Goal: Information Seeking & Learning: Learn about a topic

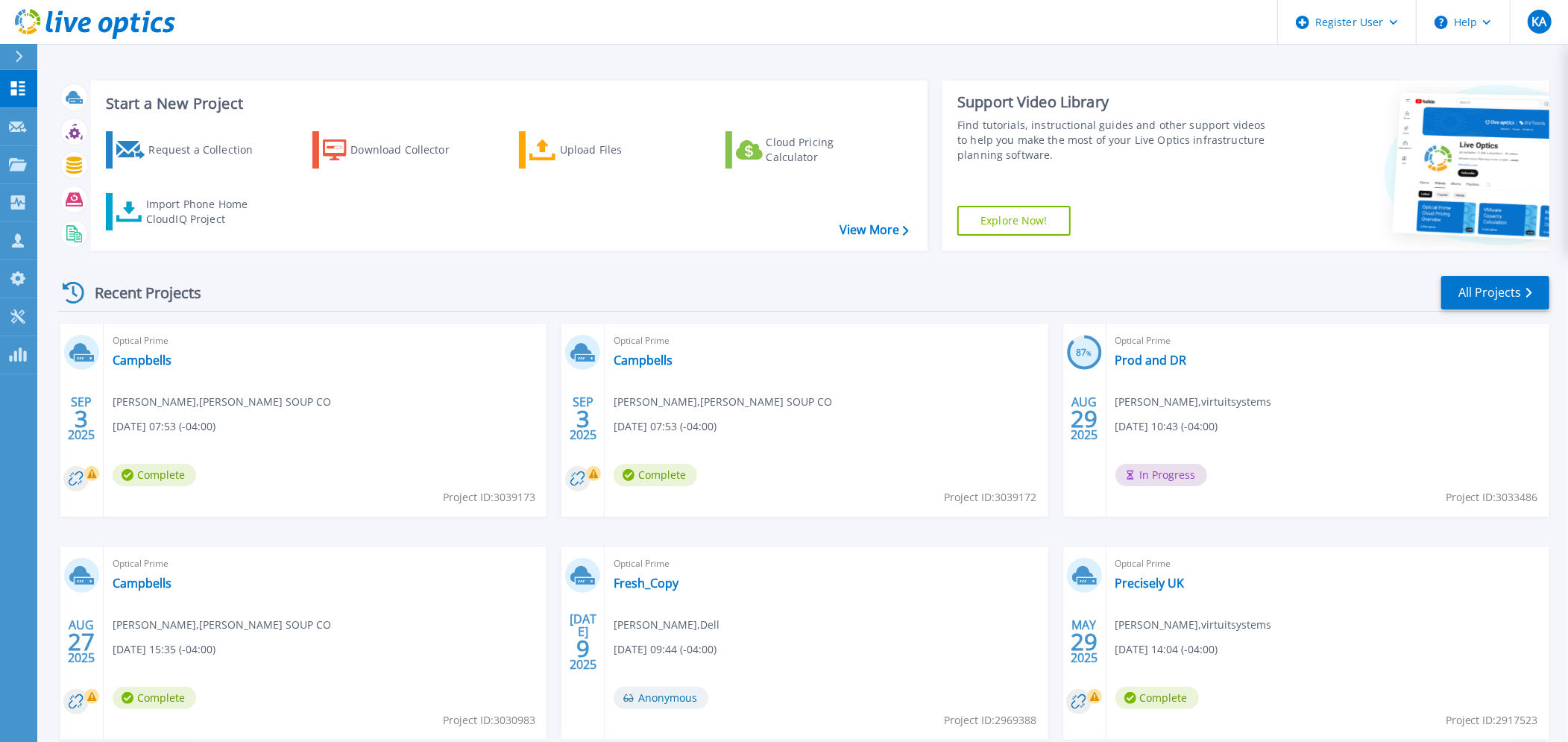
click at [361, 57] on div "Start a New Project Request a Collection Download Collector Upload Files Cloud …" at bounding box center [803, 390] width 1531 height 781
click at [20, 162] on icon at bounding box center [18, 164] width 18 height 13
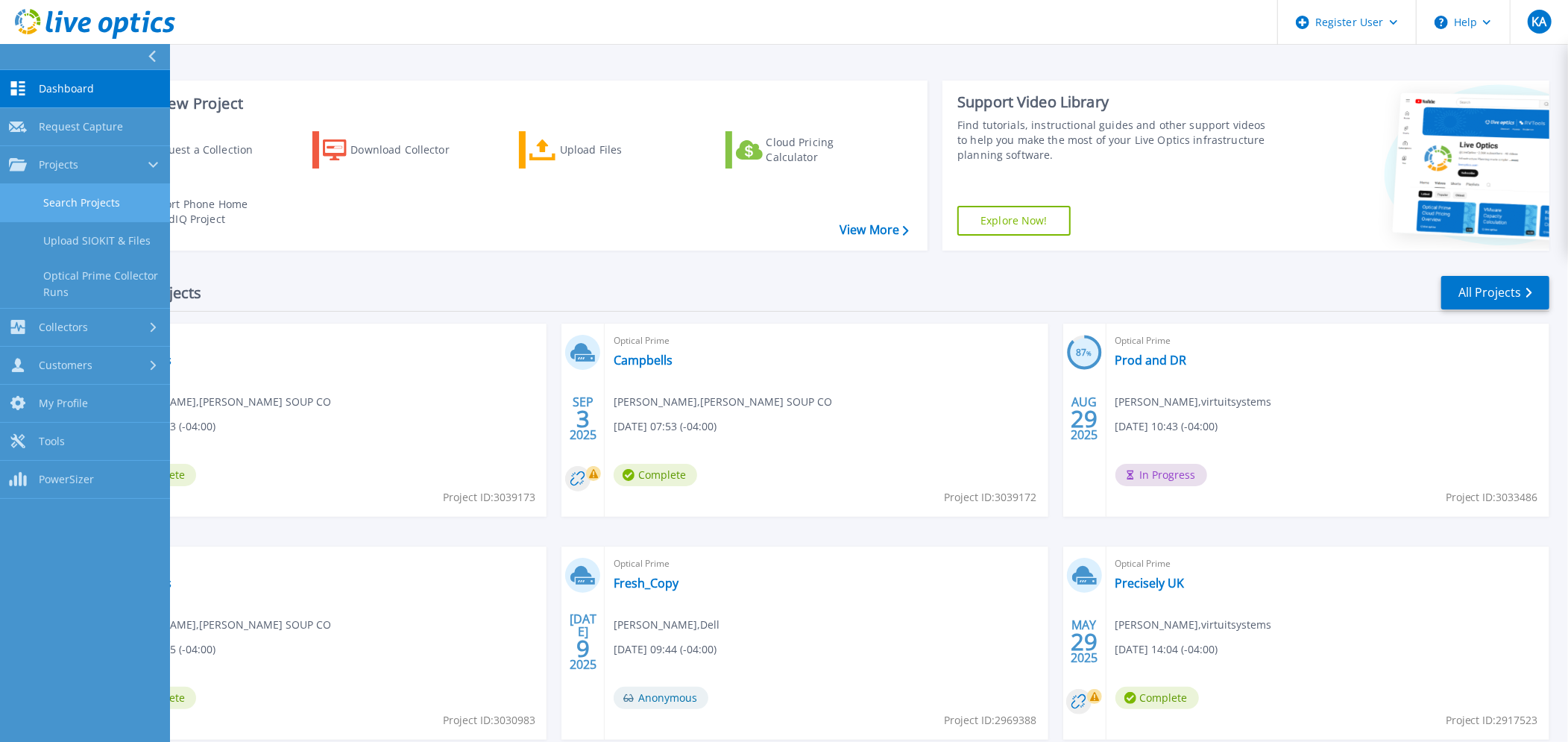
click at [90, 201] on link "Search Projects" at bounding box center [84, 202] width 170 height 38
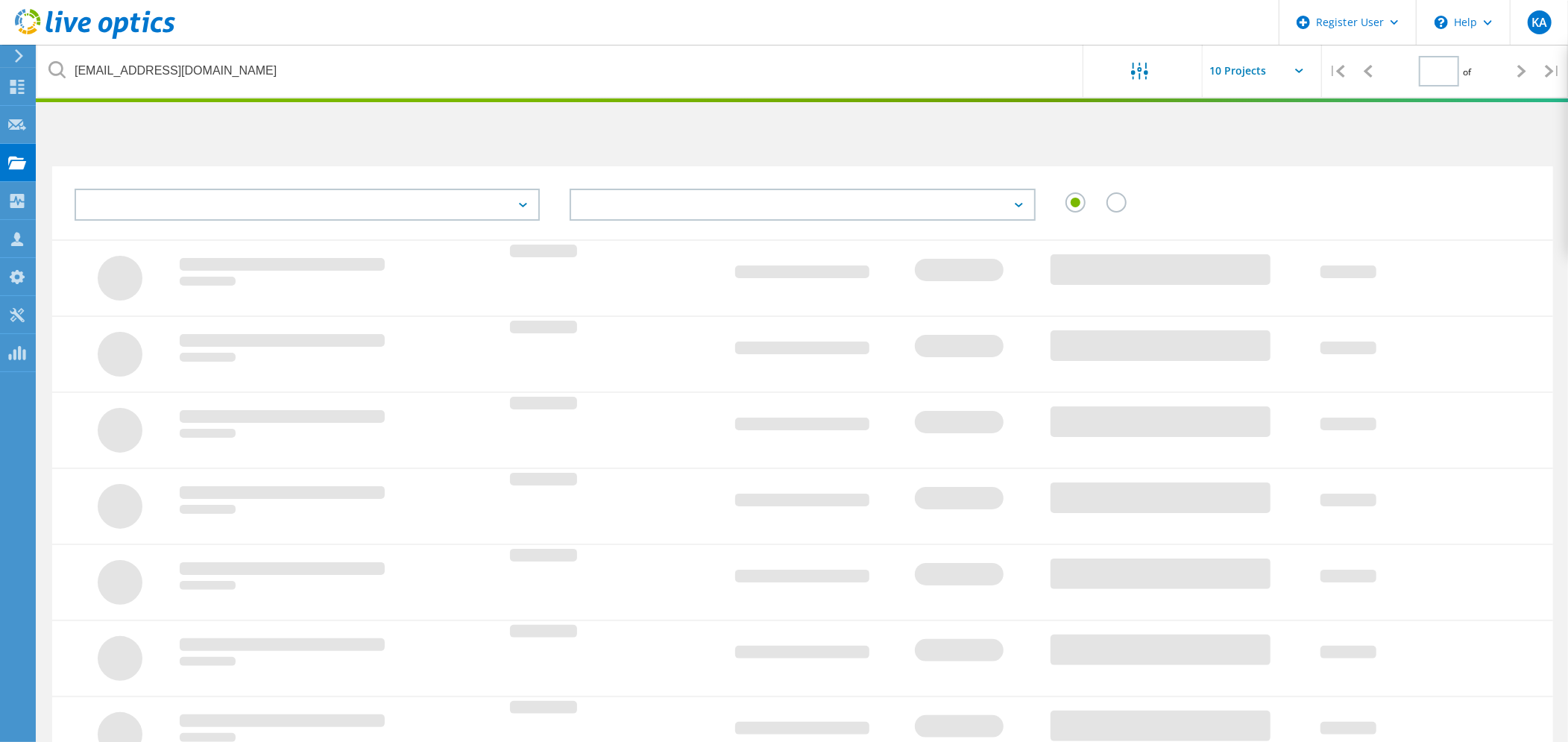
type input "1"
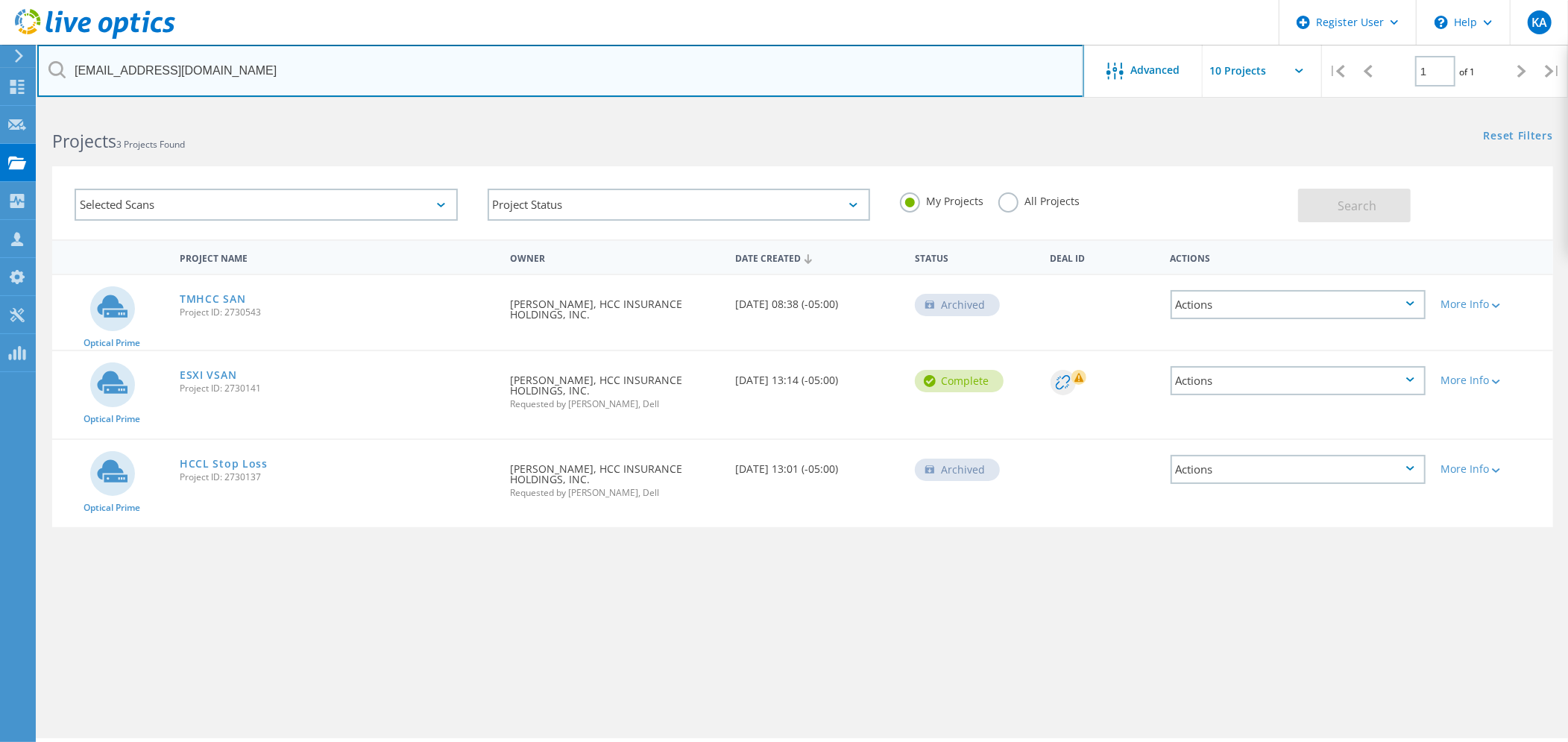
click at [236, 80] on input "[EMAIL_ADDRESS][DOMAIN_NAME]" at bounding box center [560, 71] width 1046 height 52
click at [236, 80] on input "cchapman@tmhcc.com" at bounding box center [560, 71] width 1046 height 52
type input "ke"
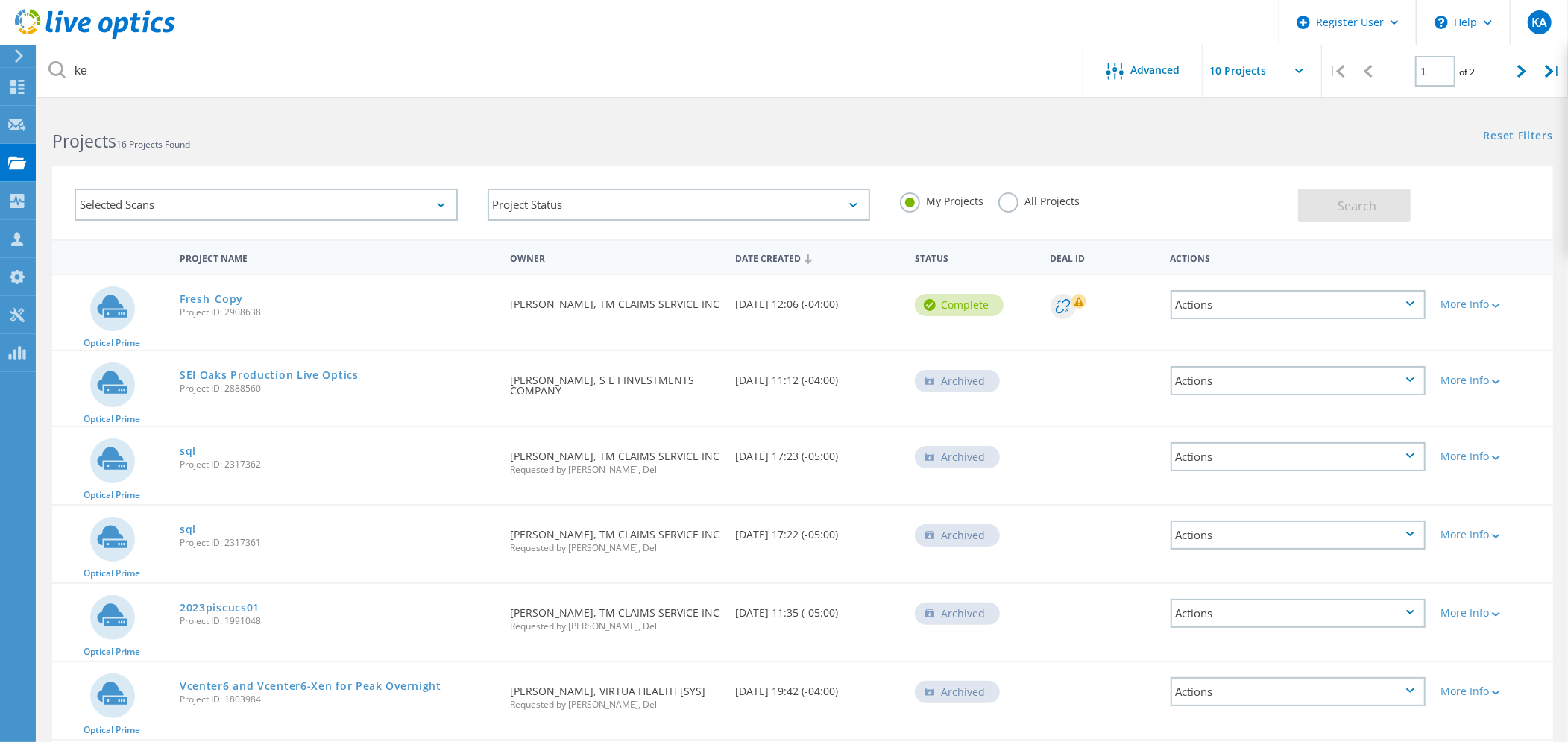
click at [354, 278] on div "Fresh_Copy Project ID: 2908638" at bounding box center [337, 304] width 330 height 57
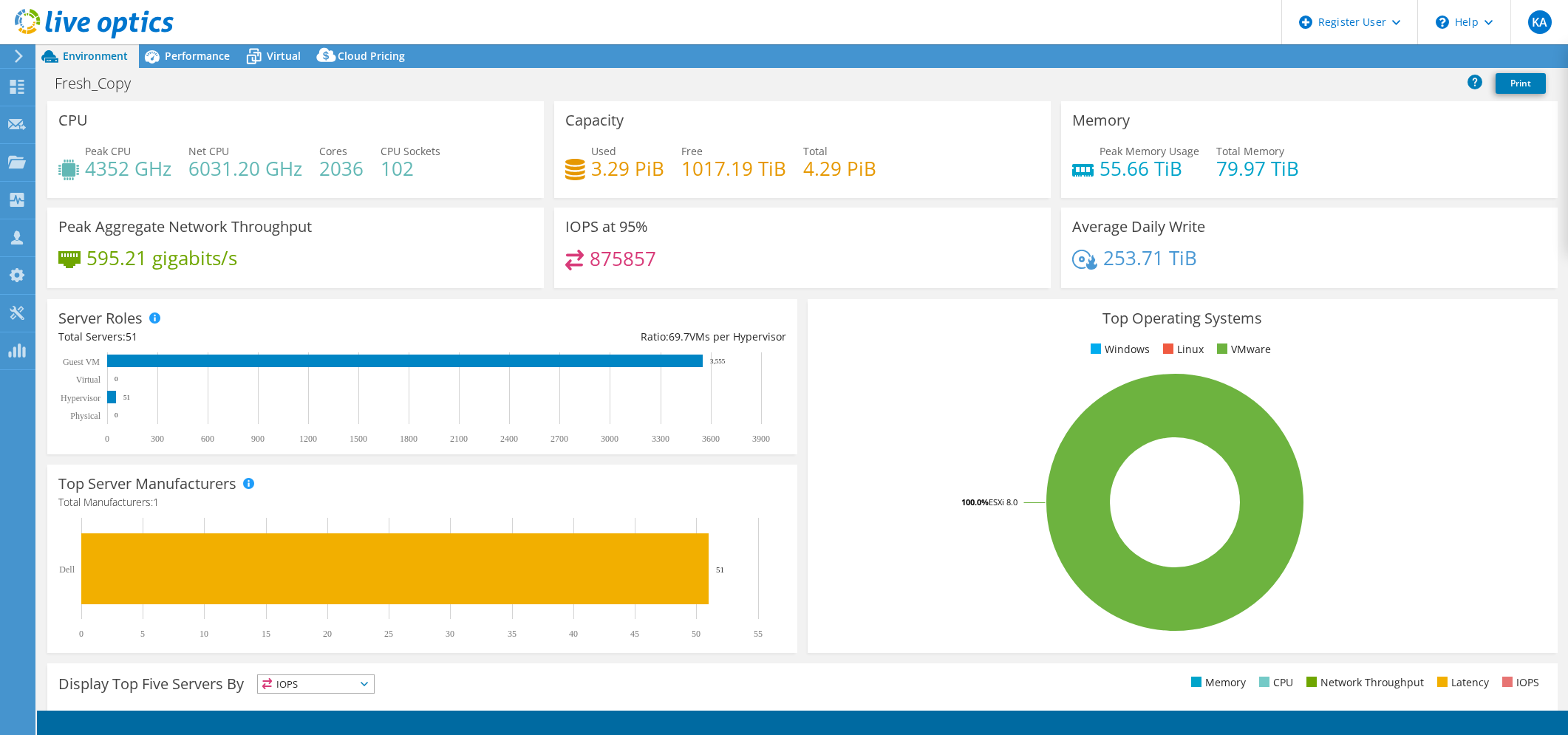
select select "USD"
click at [200, 56] on span "Performance" at bounding box center [197, 55] width 65 height 14
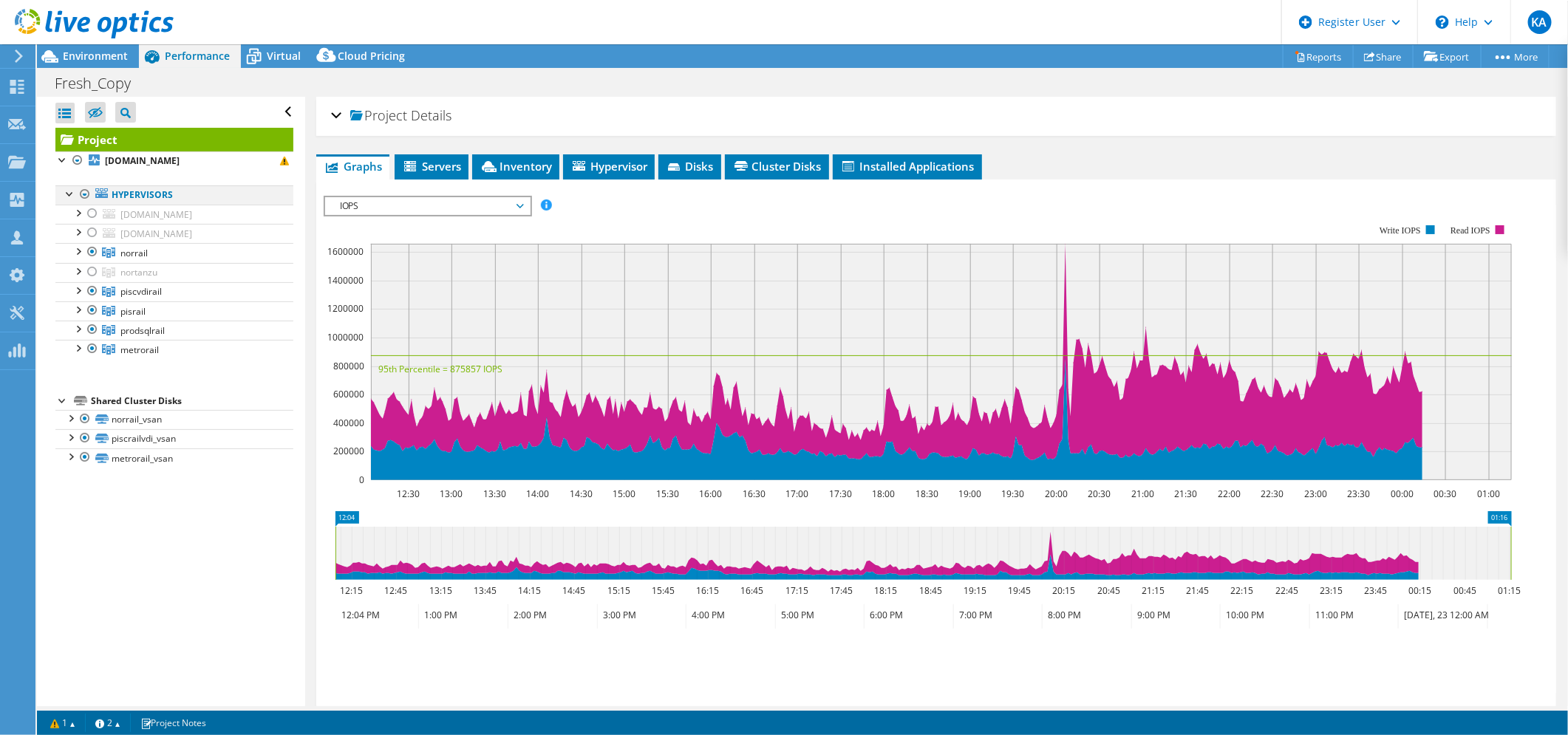
click at [83, 195] on div at bounding box center [85, 194] width 15 height 18
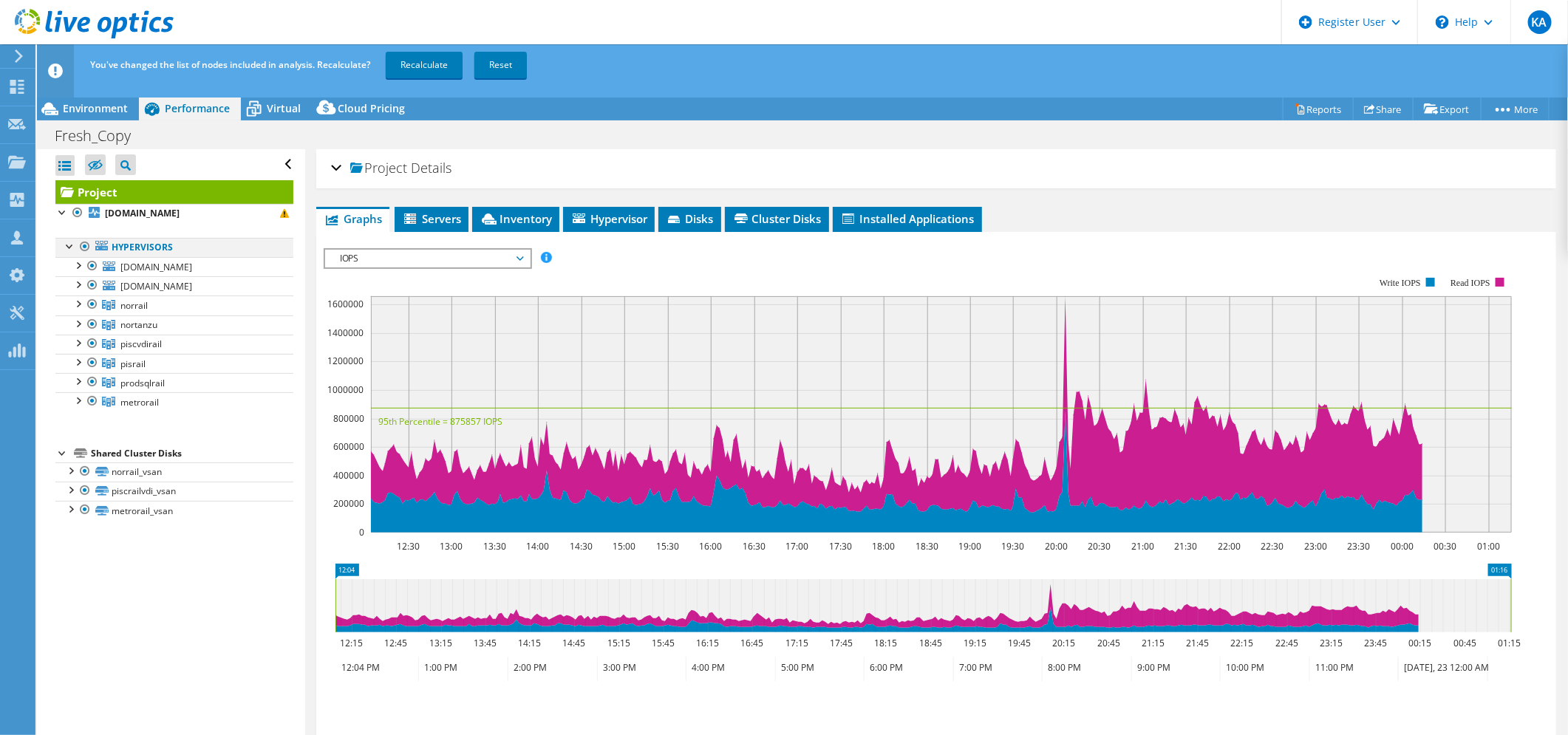
click at [83, 245] on div at bounding box center [85, 246] width 15 height 18
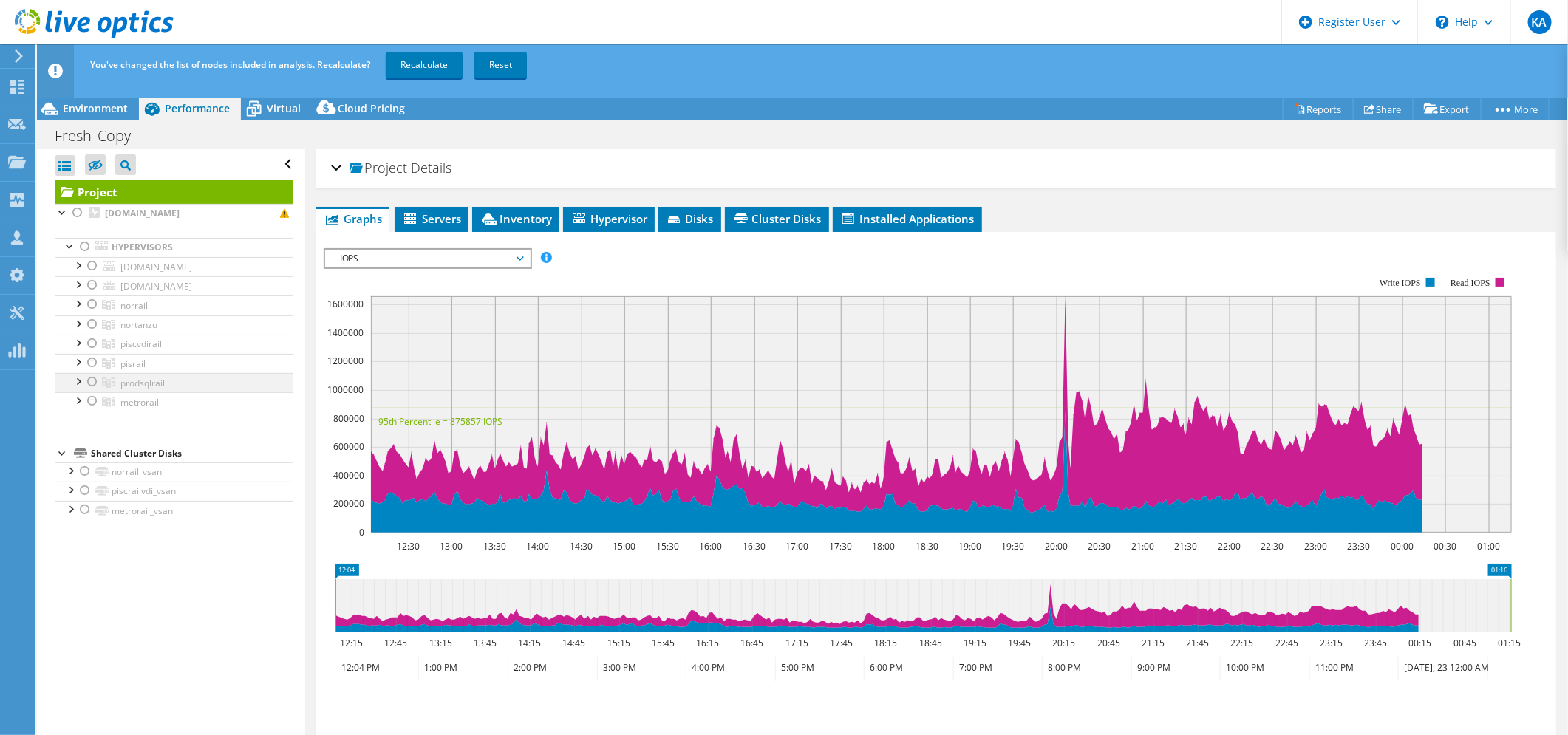
click at [75, 381] on div at bounding box center [77, 380] width 15 height 15
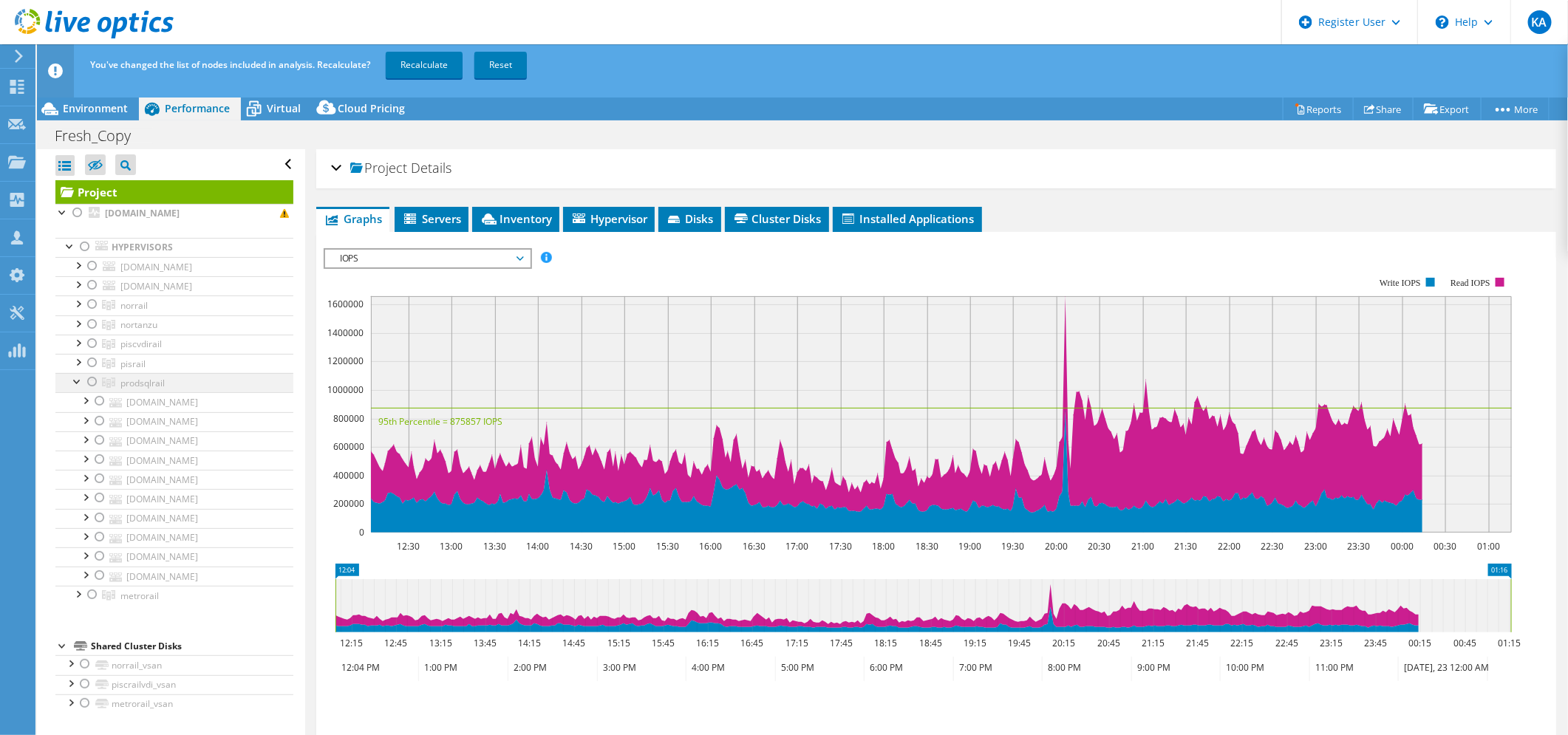
click at [93, 380] on div at bounding box center [92, 382] width 15 height 18
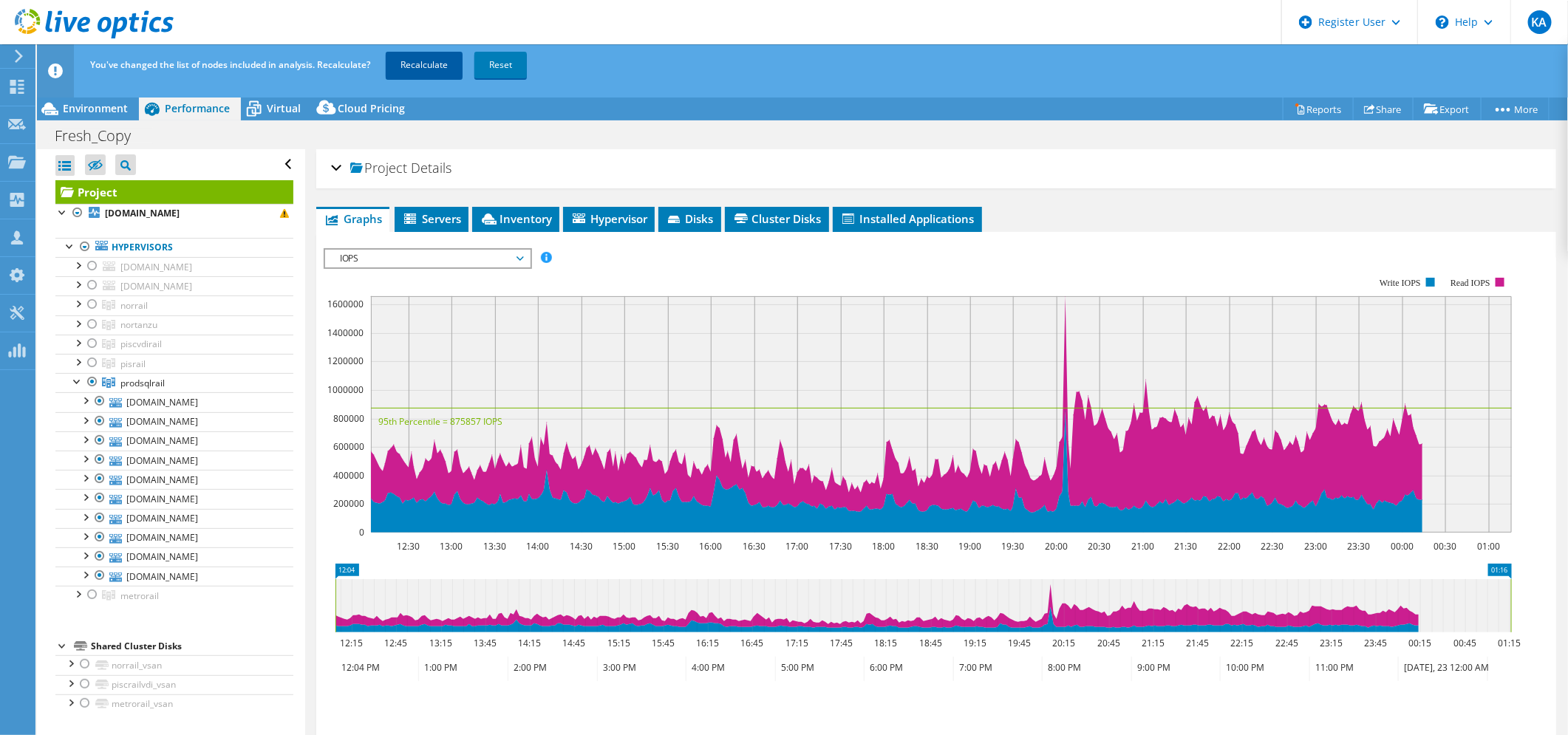
click at [429, 62] on link "Recalculate" at bounding box center [424, 64] width 77 height 26
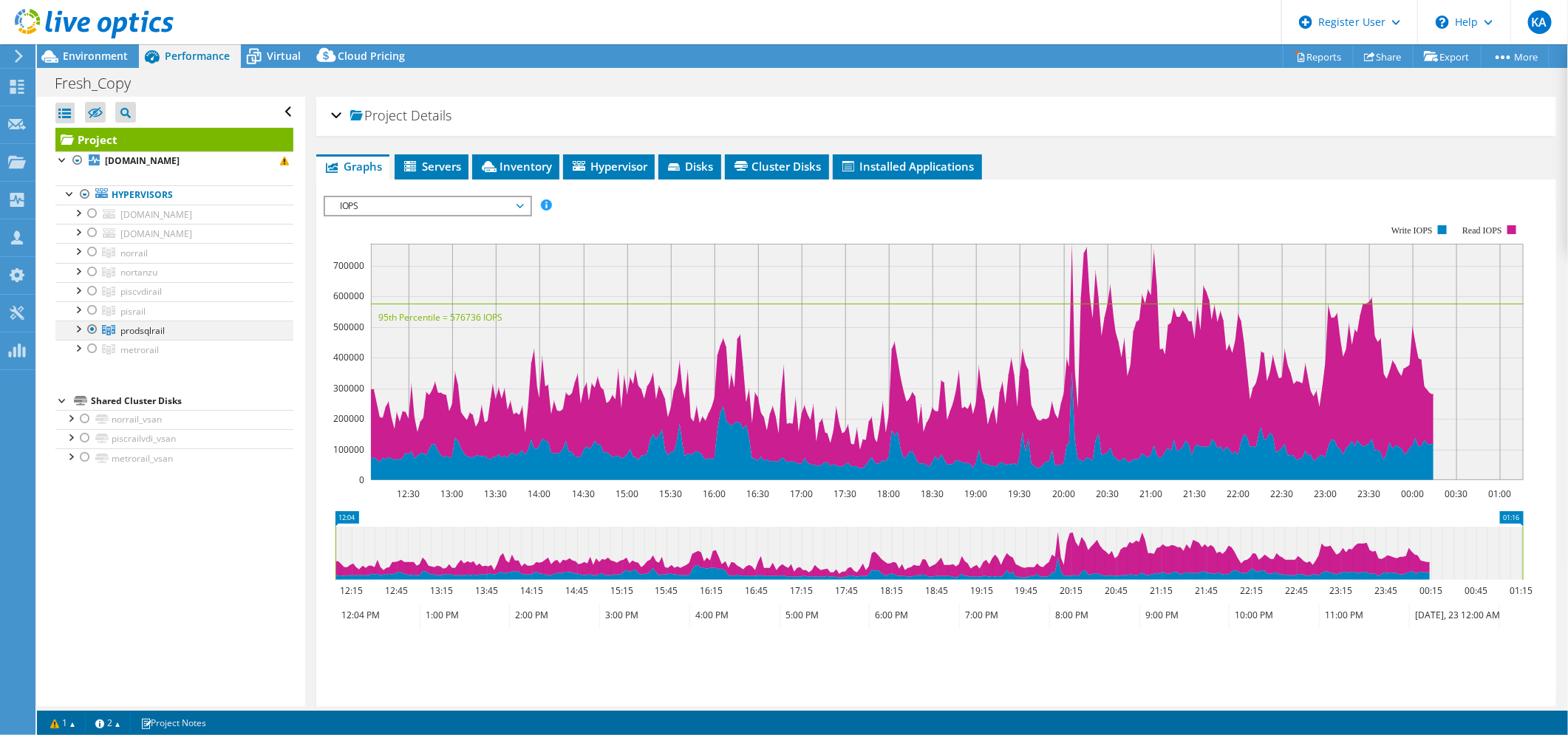
click at [78, 326] on div at bounding box center [77, 327] width 15 height 15
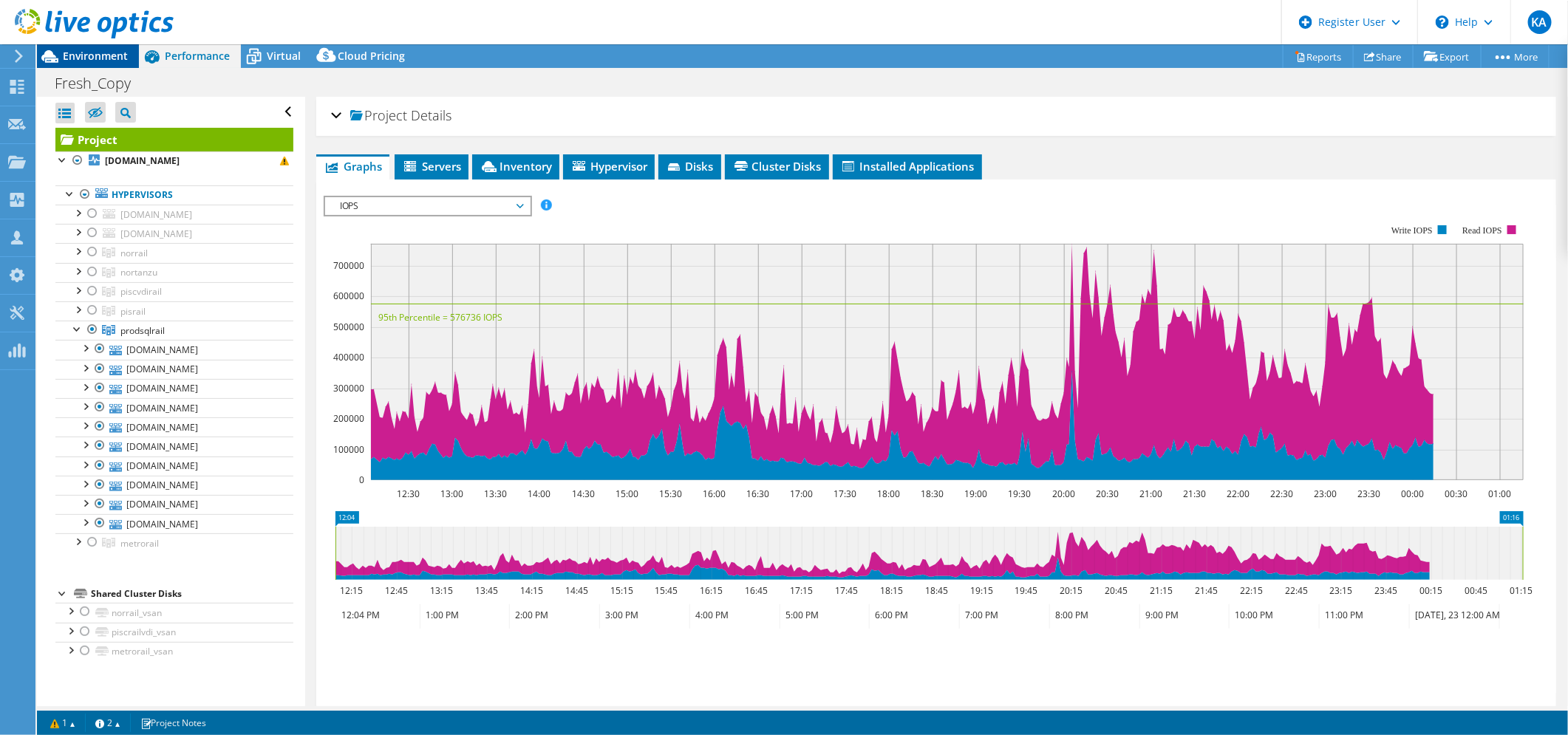
click at [102, 56] on span "Environment" at bounding box center [95, 55] width 65 height 14
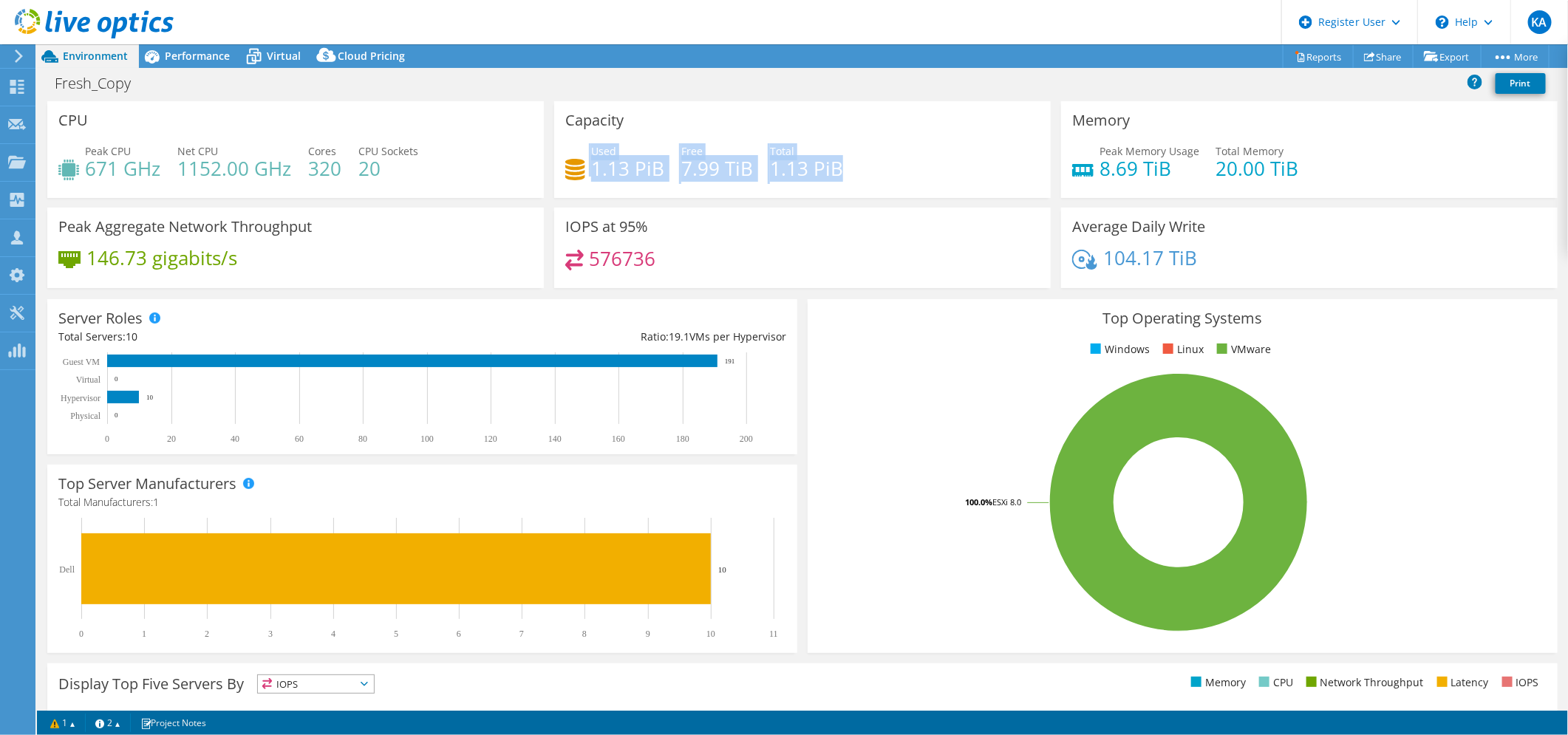
drag, startPoint x: 853, startPoint y: 166, endPoint x: 581, endPoint y: 158, distance: 272.1
click at [582, 158] on div "Used 1.13 PiB Free 7.99 TiB Total 1.13 PiB" at bounding box center [803, 166] width 474 height 48
drag, startPoint x: 581, startPoint y: 158, endPoint x: 431, endPoint y: 124, distance: 153.8
click at [431, 124] on div "CPU Peak CPU 671 GHz Net CPU 1152.00 GHz Cores 320 CPU Sockets 20" at bounding box center [296, 149] width 497 height 96
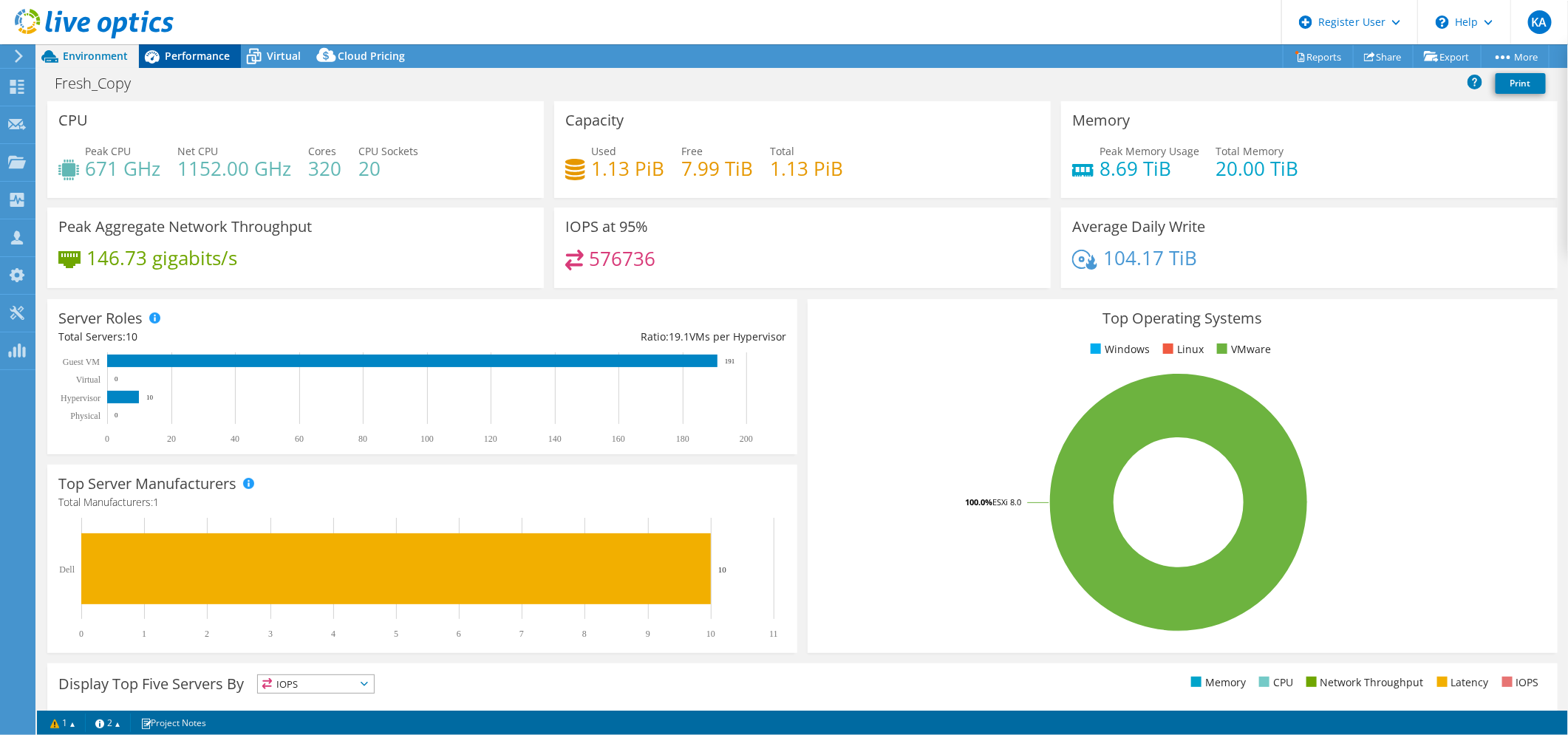
click at [210, 59] on span "Performance" at bounding box center [197, 55] width 65 height 14
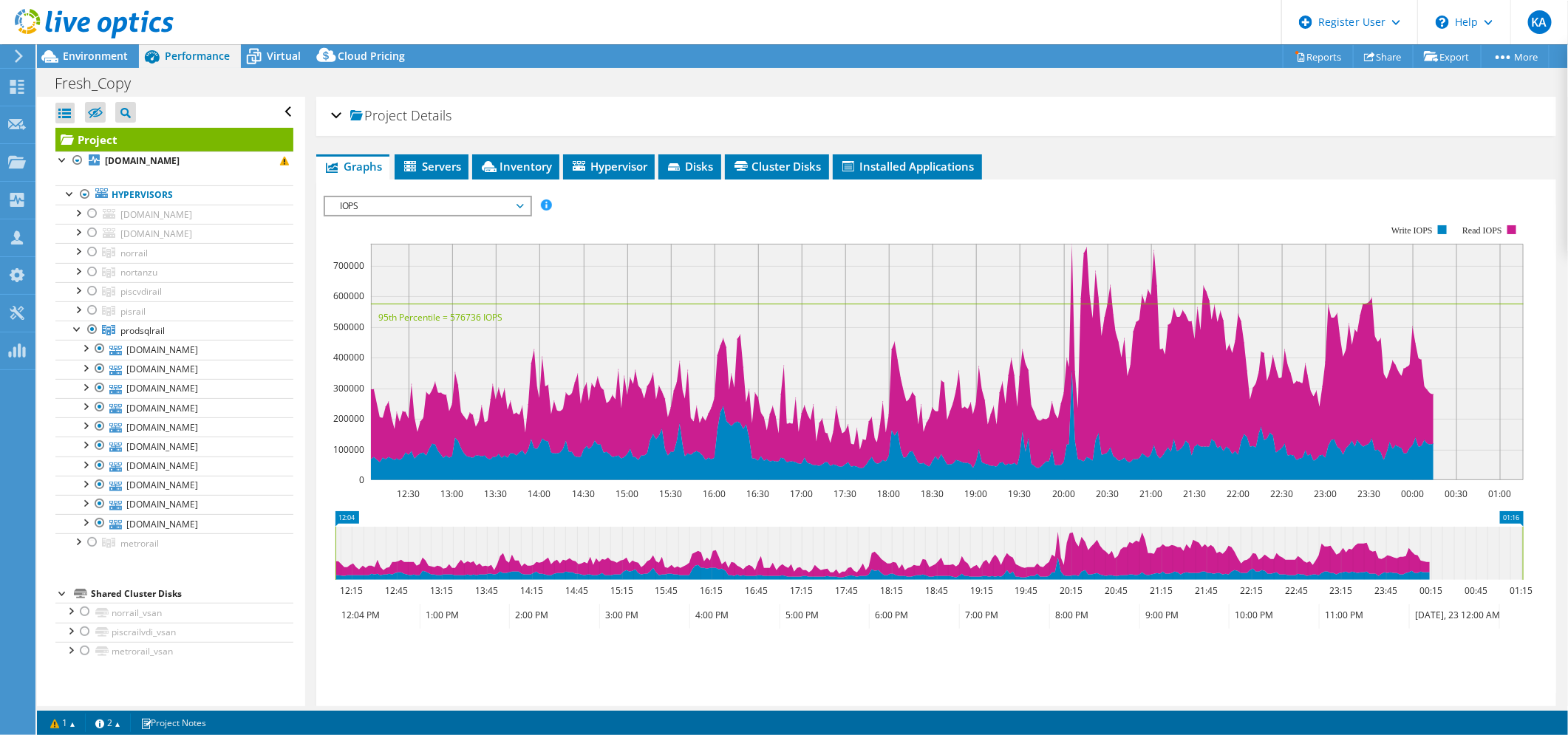
drag, startPoint x: 447, startPoint y: 317, endPoint x: 467, endPoint y: 319, distance: 20.1
click at [467, 319] on text "95th Percentile = 576736 IOPS" at bounding box center [440, 316] width 124 height 13
drag, startPoint x: 455, startPoint y: 315, endPoint x: 504, endPoint y: 315, distance: 49.0
click at [504, 315] on icon "12:30 13:00 13:30 14:00 14:30 15:00 15:30 16:00 16:30 17:00 17:30 18:00 18:30 1…" at bounding box center [929, 352] width 1212 height 296
click at [93, 542] on div at bounding box center [92, 542] width 15 height 18
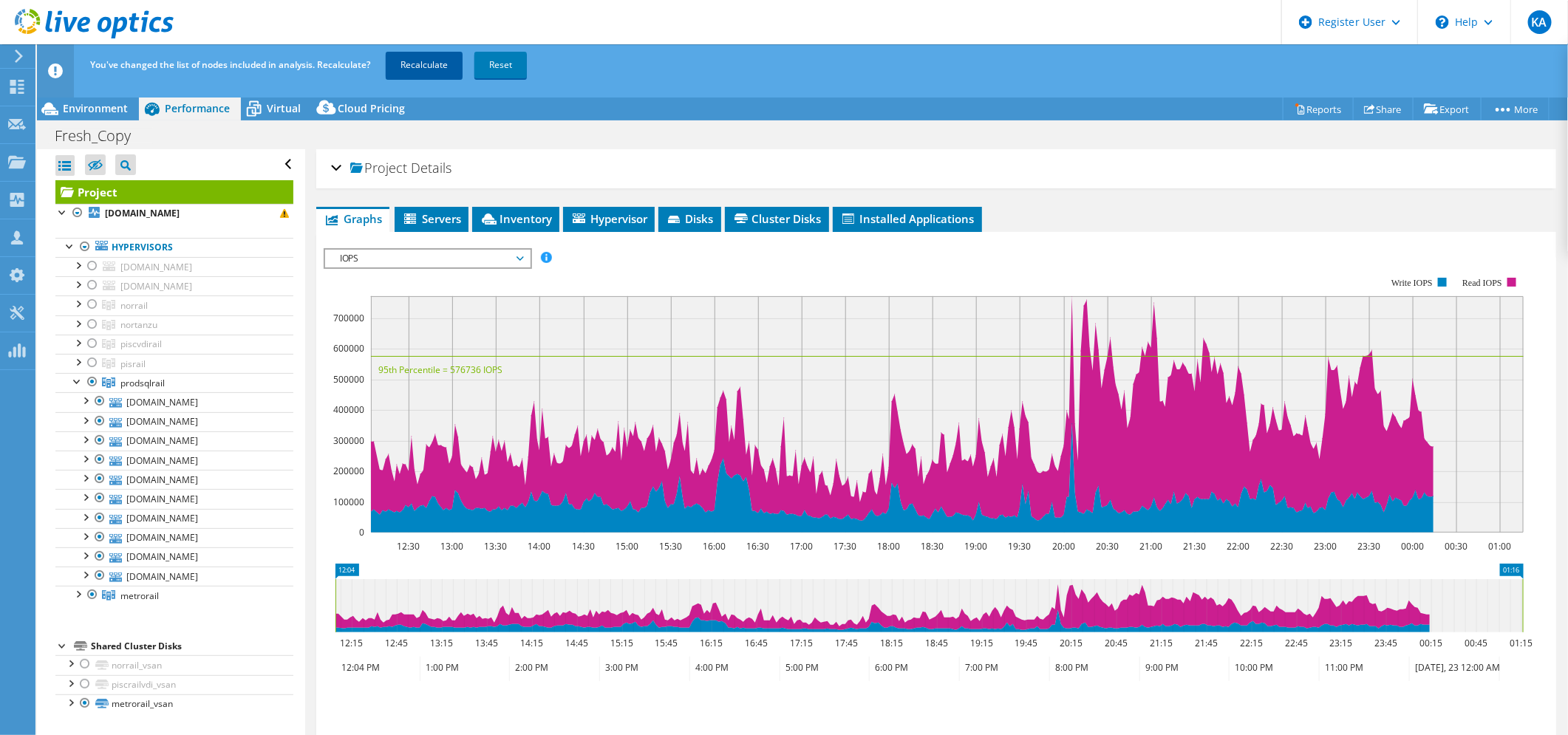
click at [425, 64] on link "Recalculate" at bounding box center [424, 64] width 77 height 26
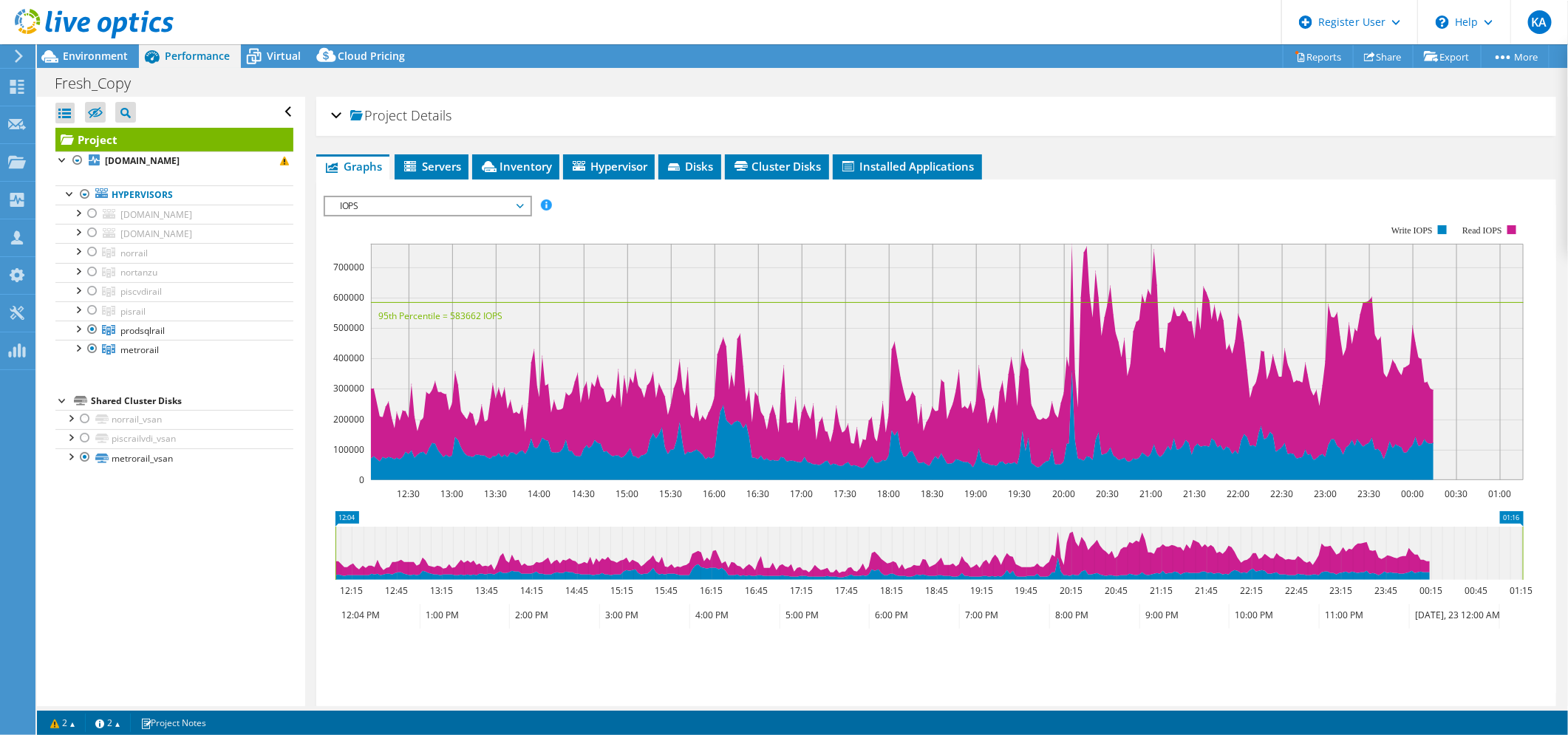
click at [780, 2] on header "KA Dell User [PERSON_NAME] [EMAIL_ADDRESS][PERSON_NAME][DOMAIN_NAME] Dell My Pr…" at bounding box center [784, 22] width 1568 height 45
